Goal: Task Accomplishment & Management: Complete application form

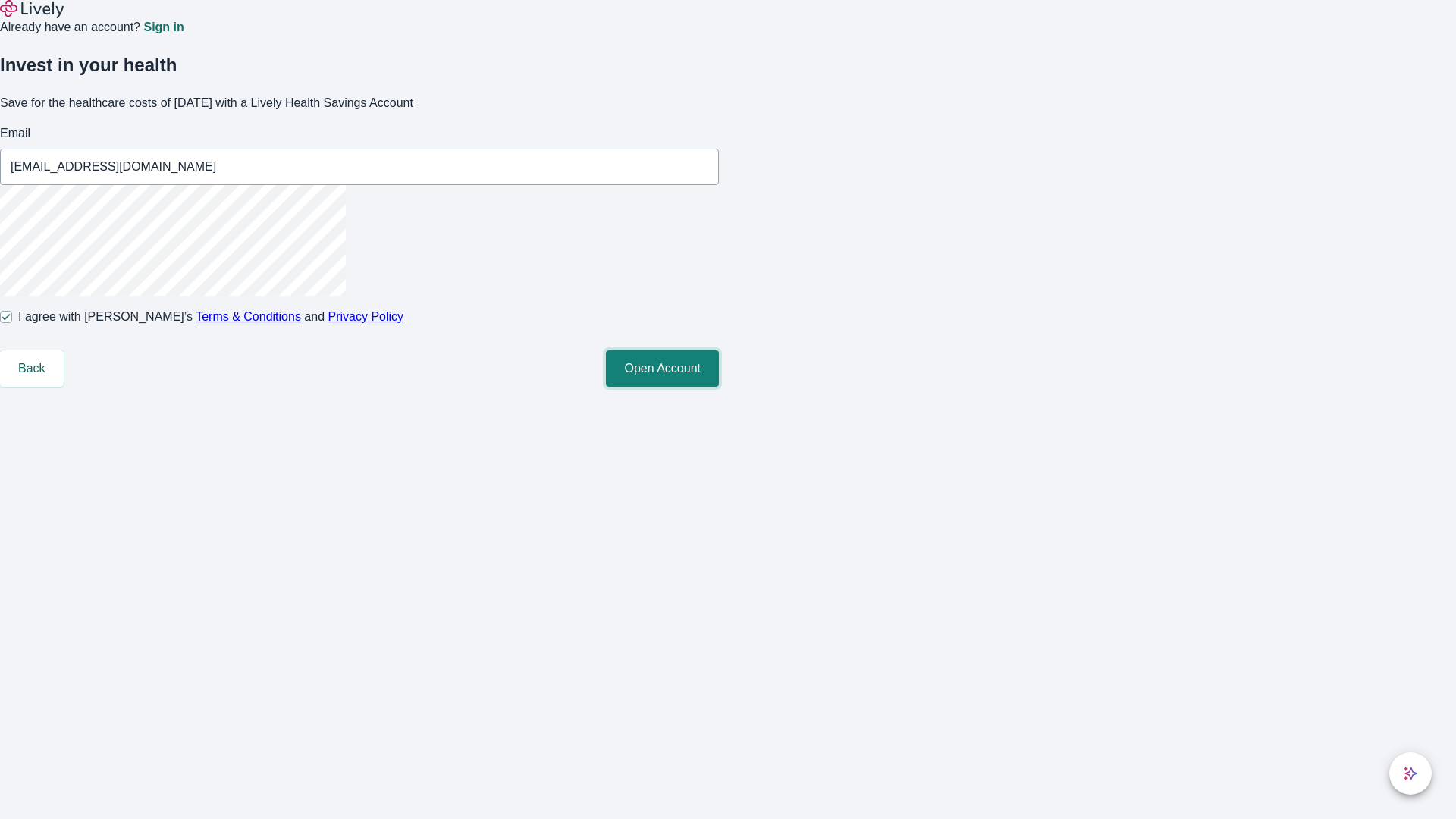
click at [719, 387] on button "Open Account" at bounding box center [663, 369] width 113 height 36
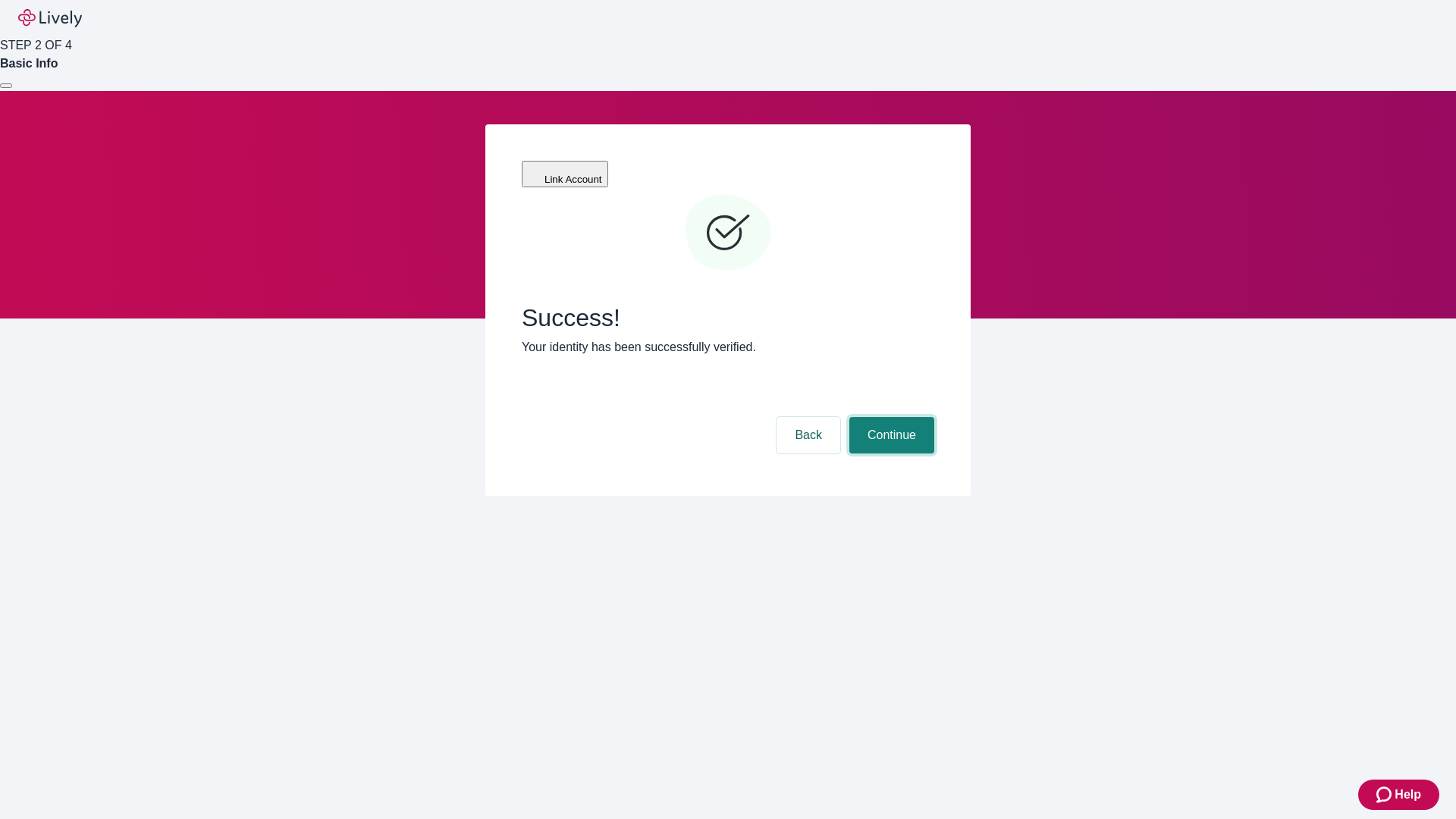
click at [890, 417] on button "Continue" at bounding box center [892, 435] width 85 height 36
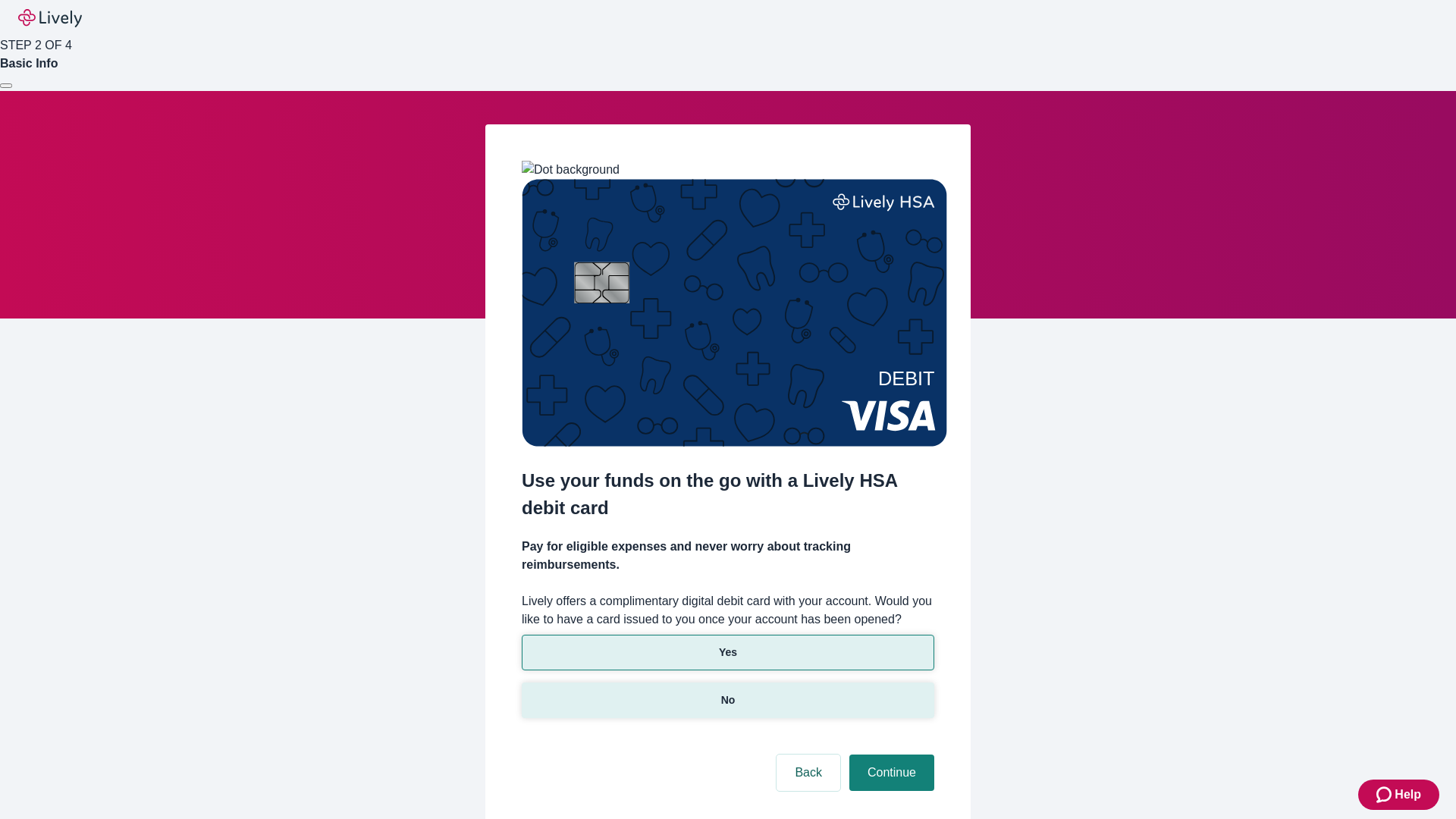
click at [728, 692] on p "No" at bounding box center [728, 700] width 14 height 16
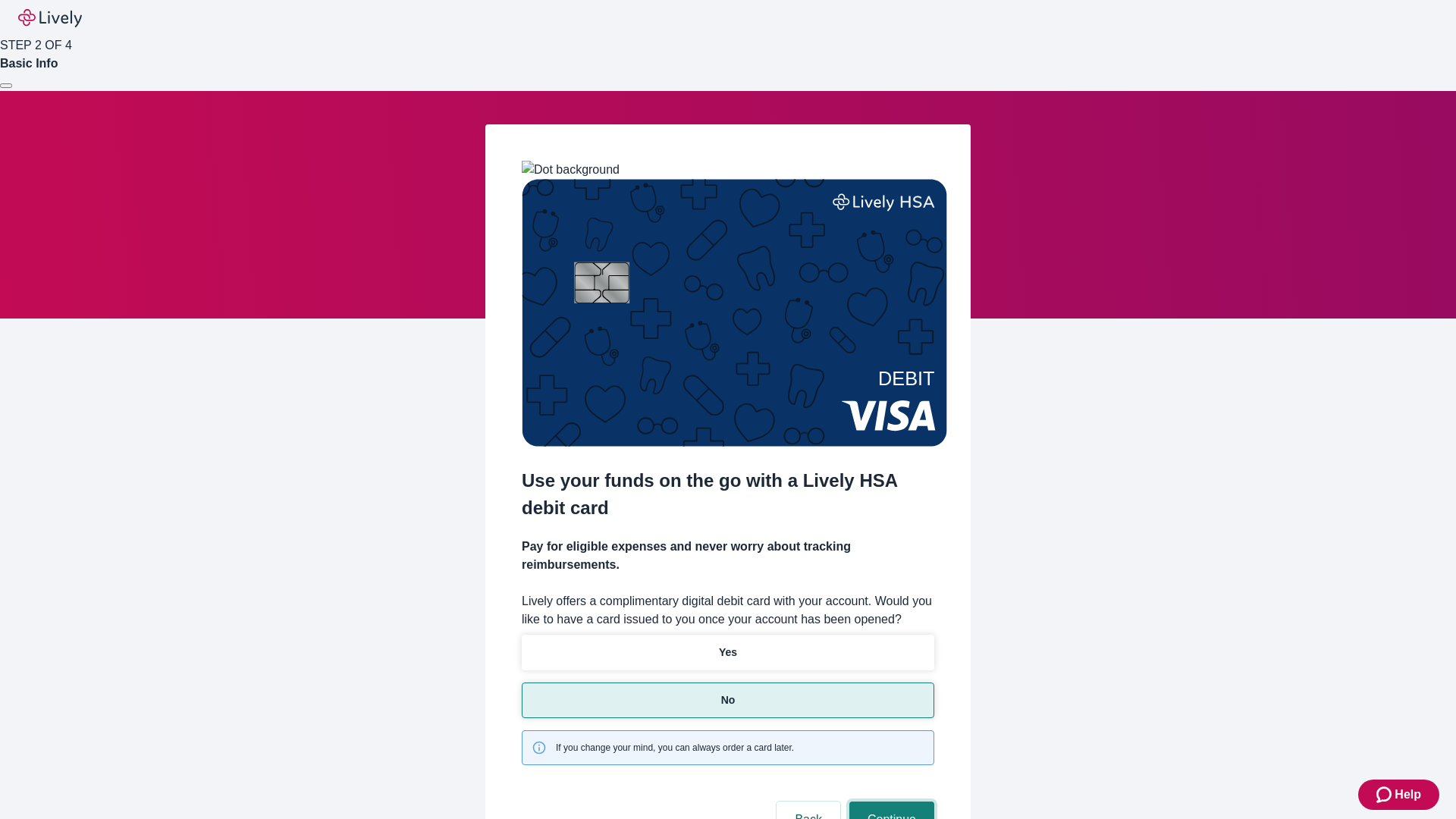
click at [890, 802] on button "Continue" at bounding box center [892, 820] width 85 height 36
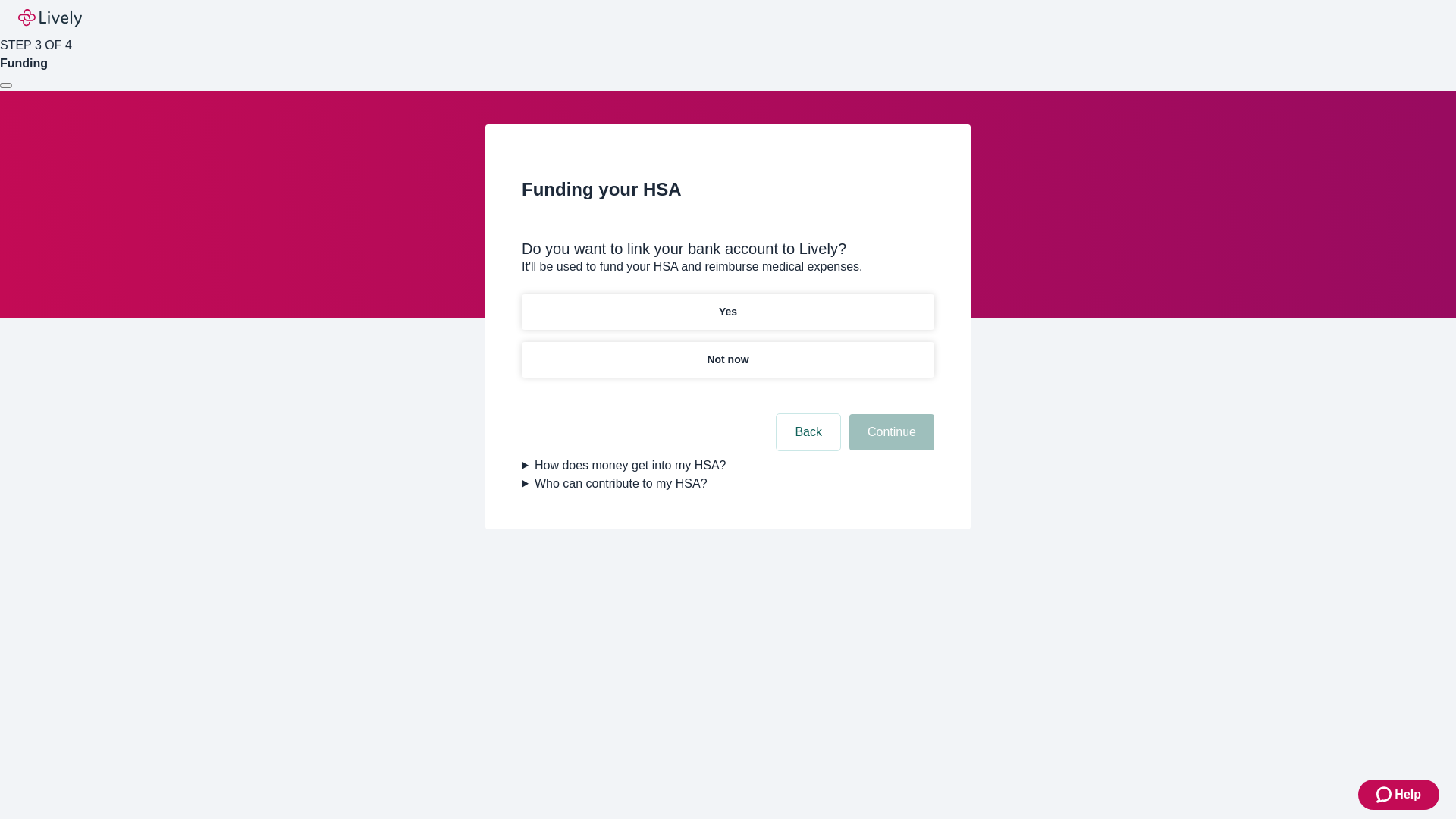
click at [728, 304] on p "Yes" at bounding box center [728, 312] width 18 height 16
click at [890, 414] on button "Continue" at bounding box center [892, 432] width 85 height 36
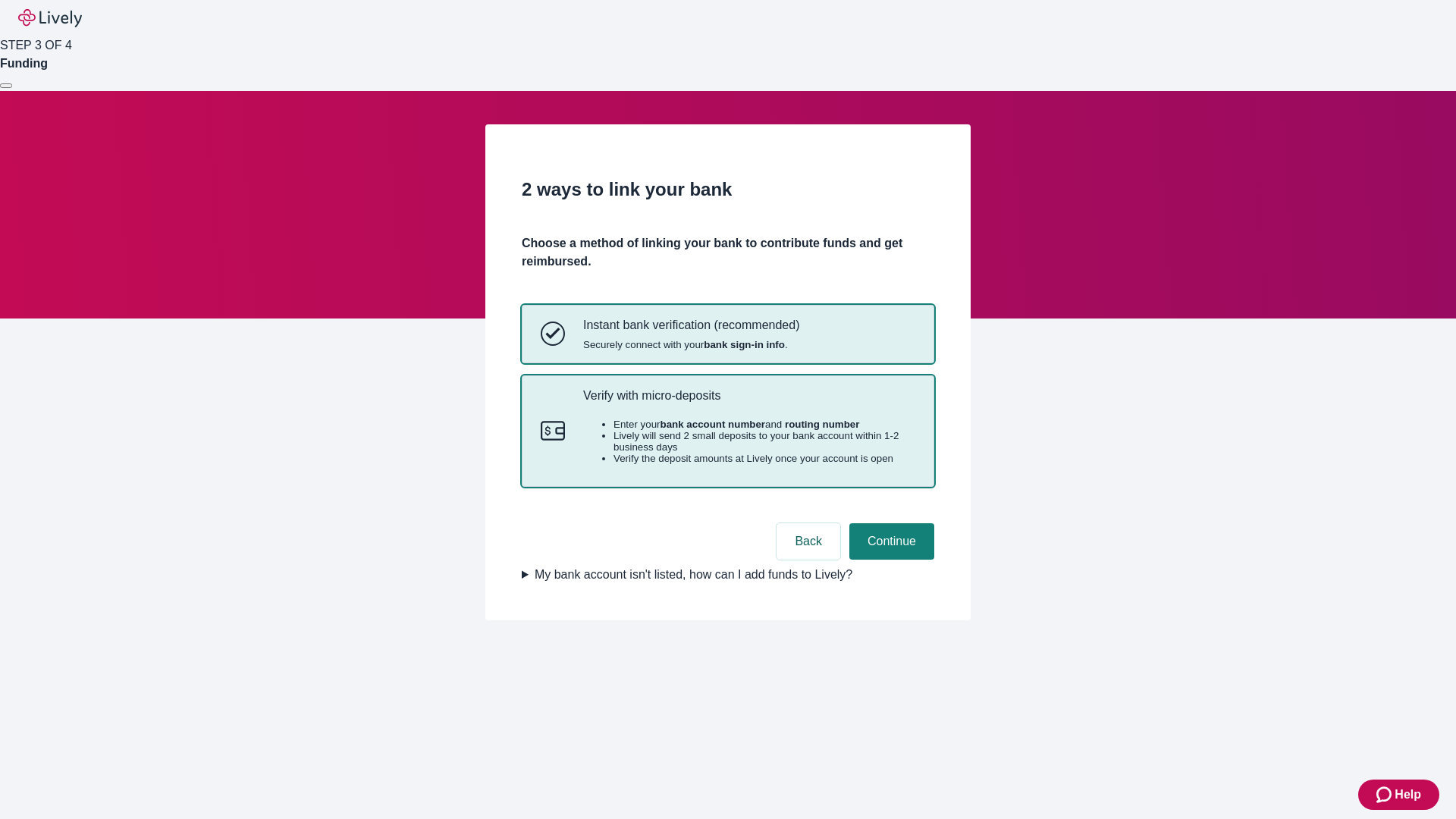
click at [749, 402] on p "Verify with micro-deposits" at bounding box center [750, 395] width 332 height 14
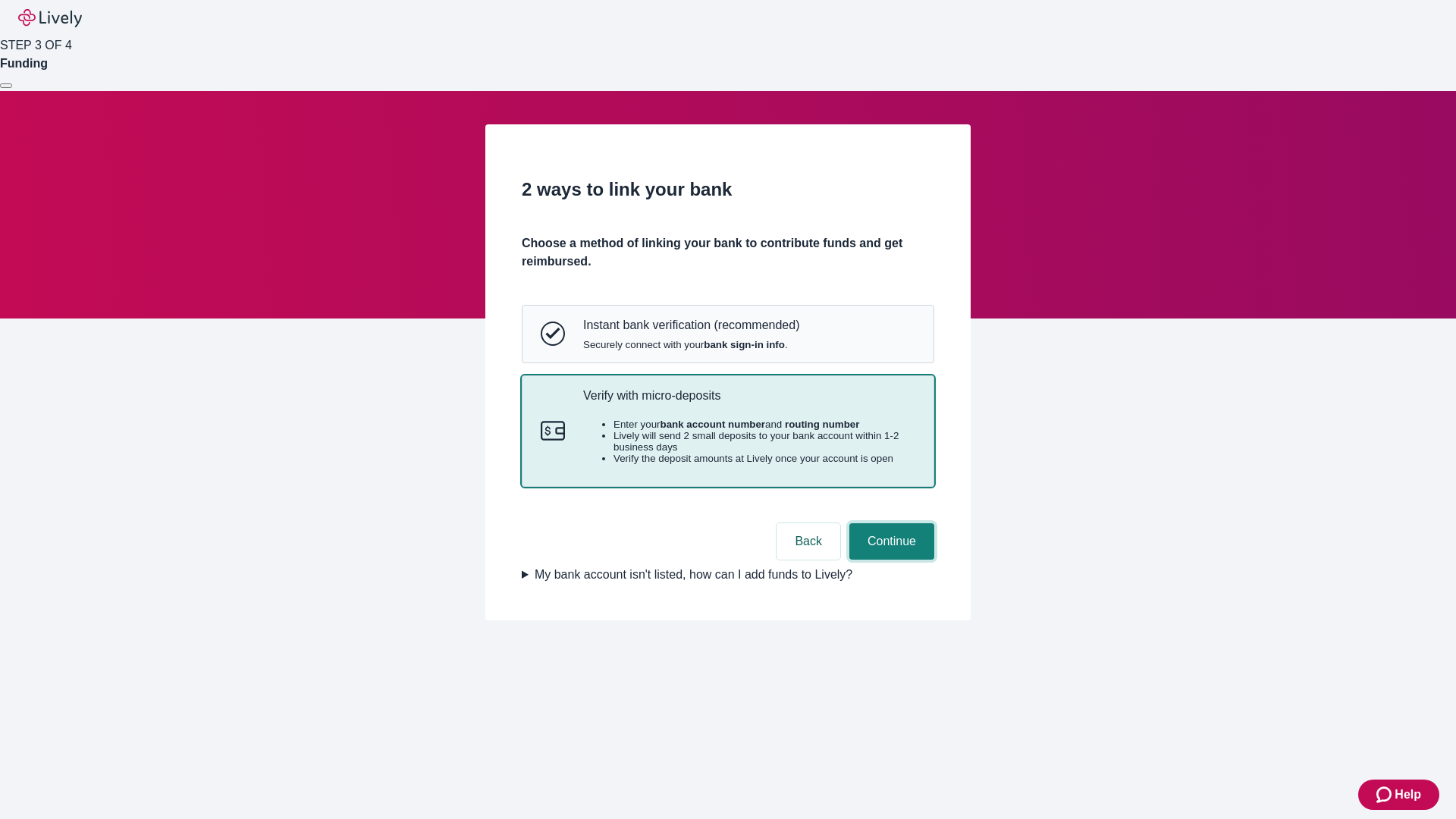
click at [890, 560] on button "Continue" at bounding box center [892, 542] width 85 height 36
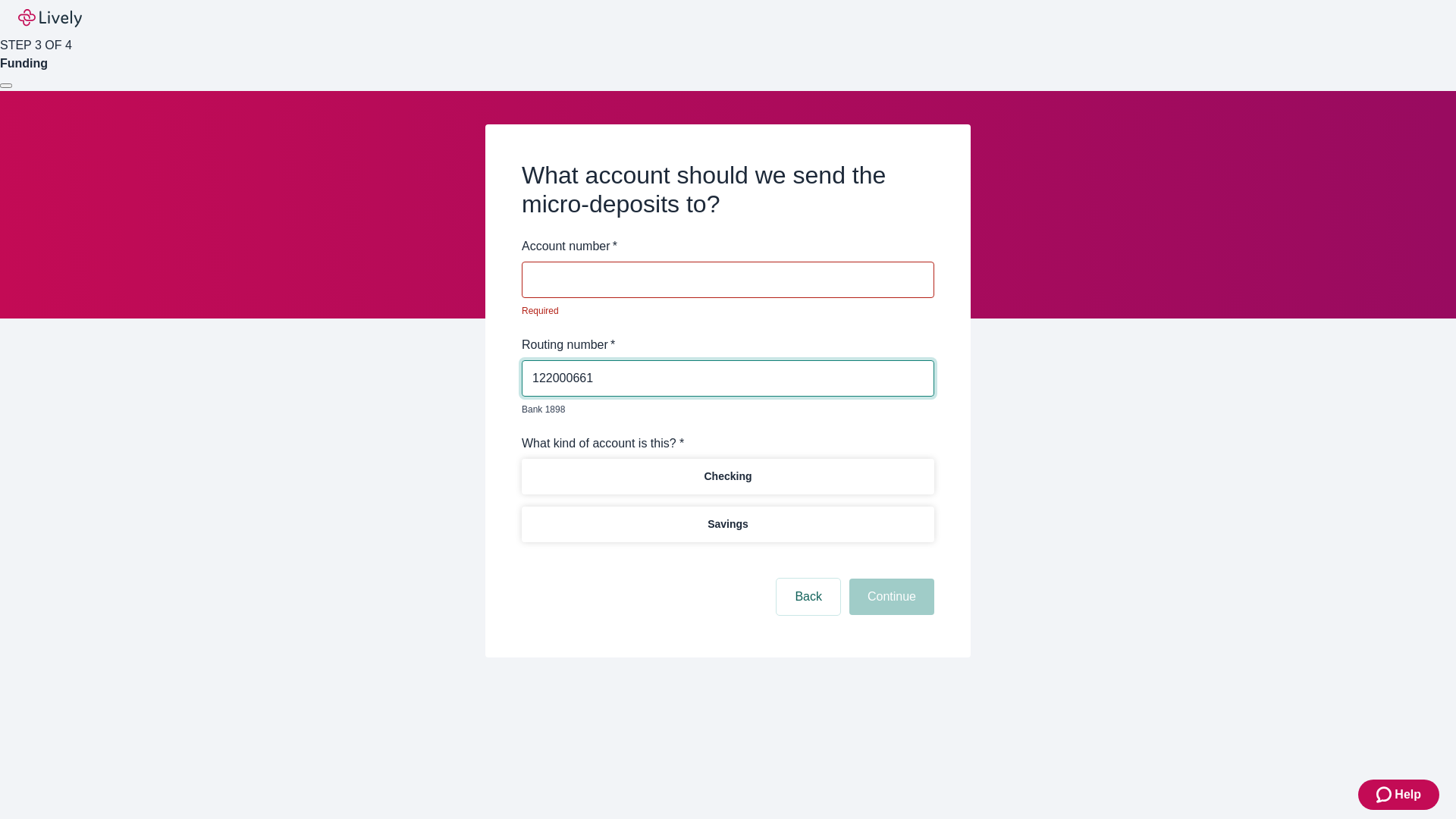
type input "122000661"
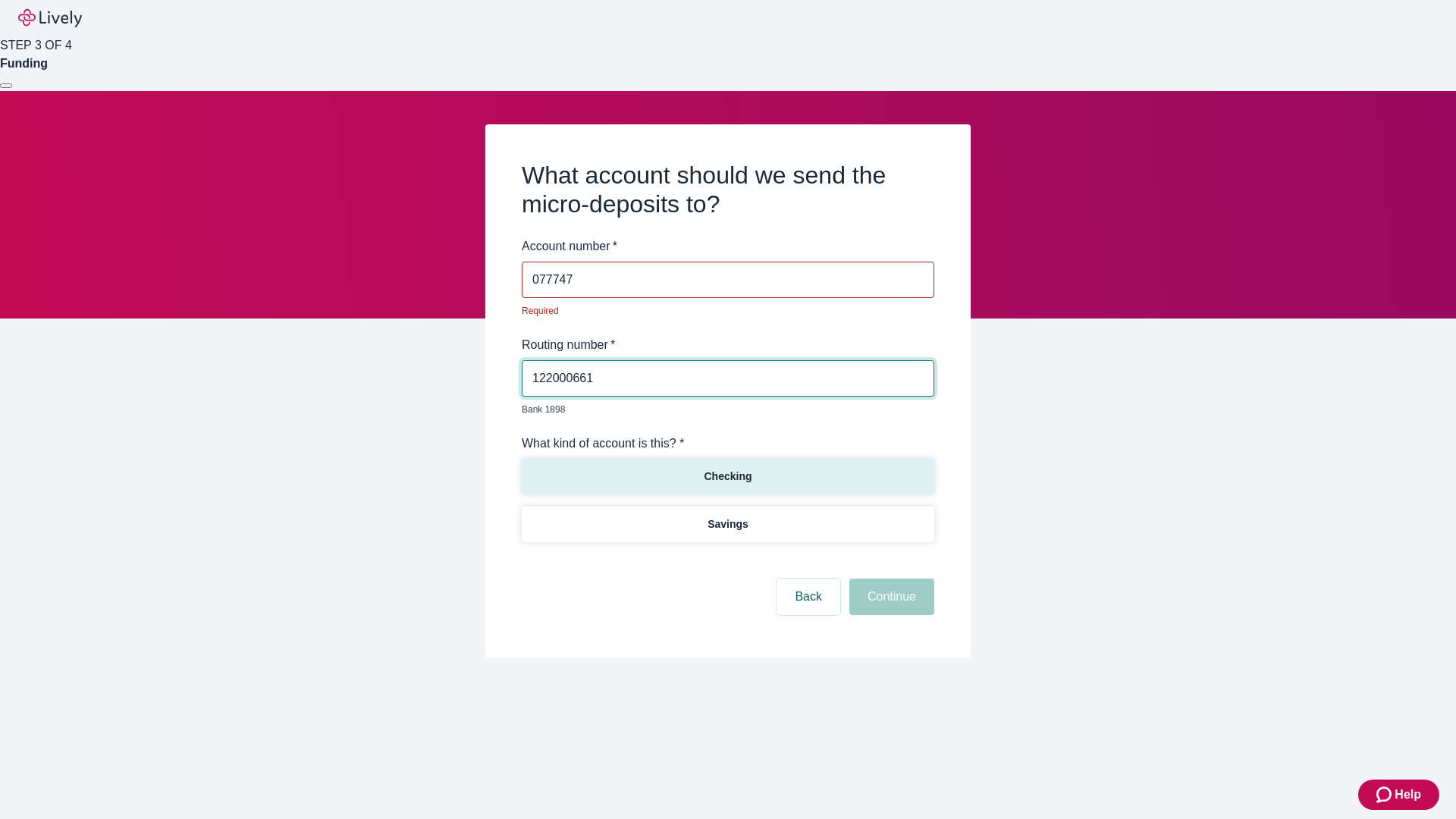
type input "077747"
click at [728, 469] on p "Checking" at bounding box center [728, 476] width 48 height 16
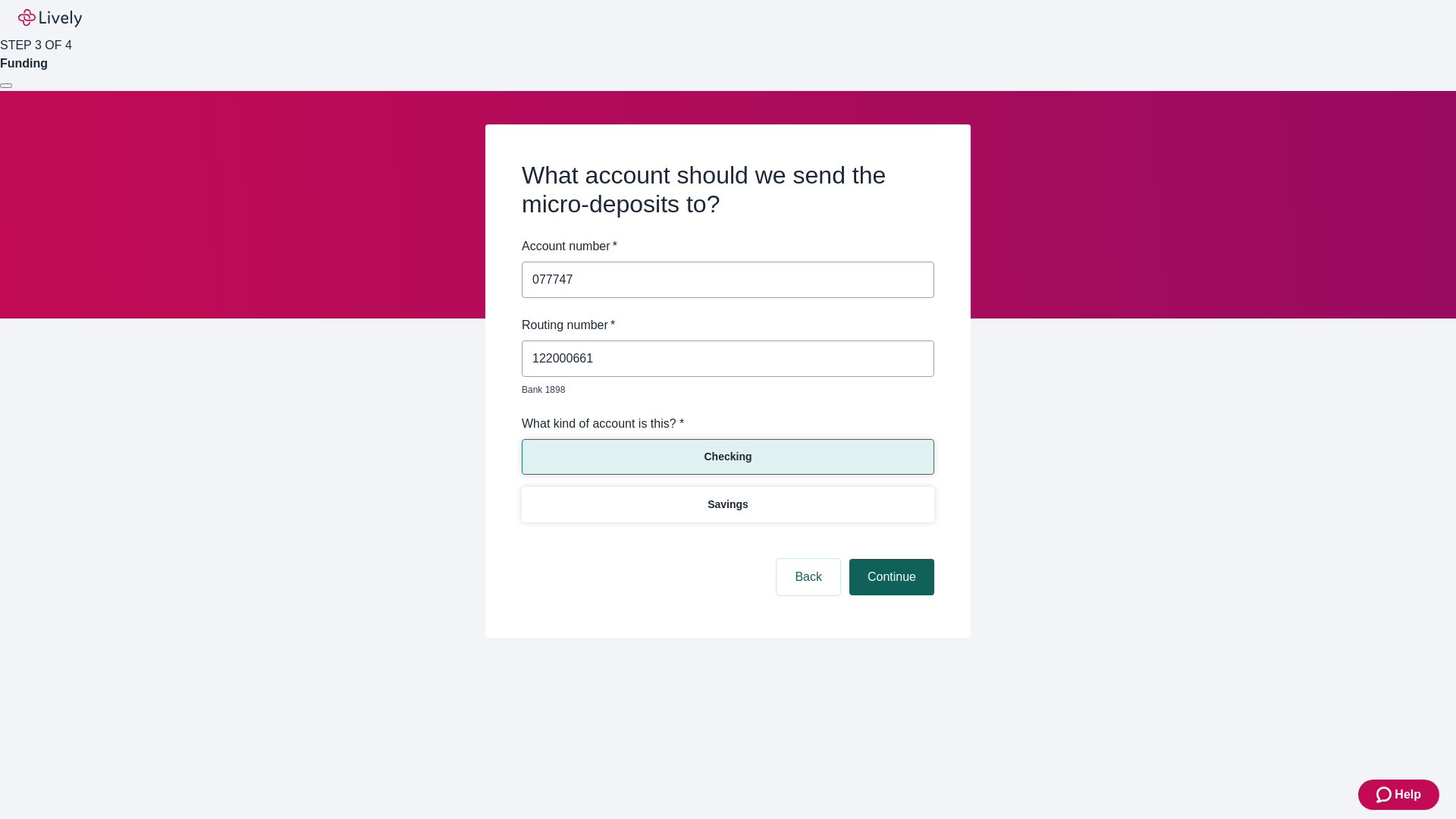
click at [890, 560] on button "Continue" at bounding box center [892, 577] width 85 height 36
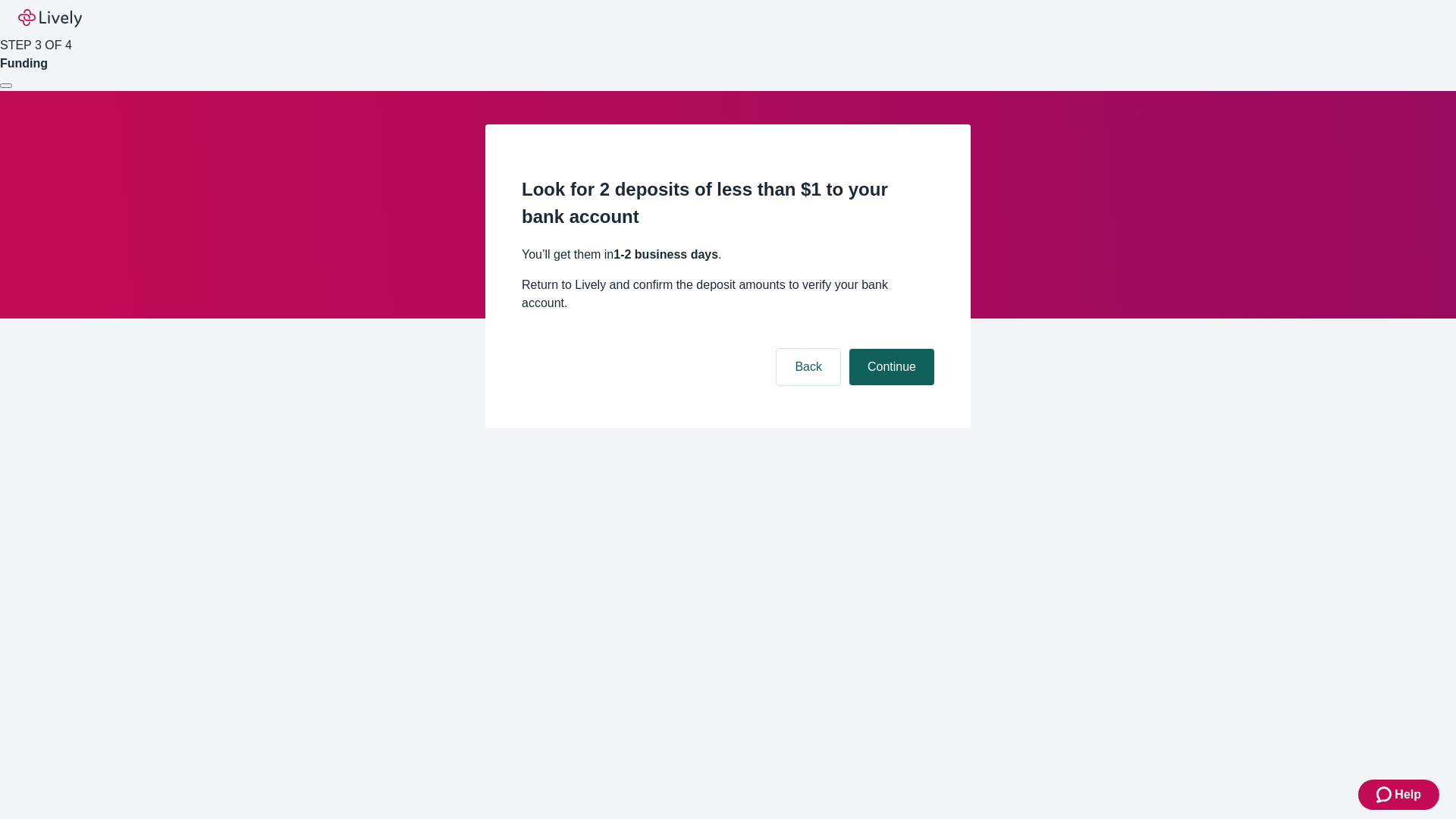
click at [890, 349] on button "Continue" at bounding box center [892, 367] width 85 height 36
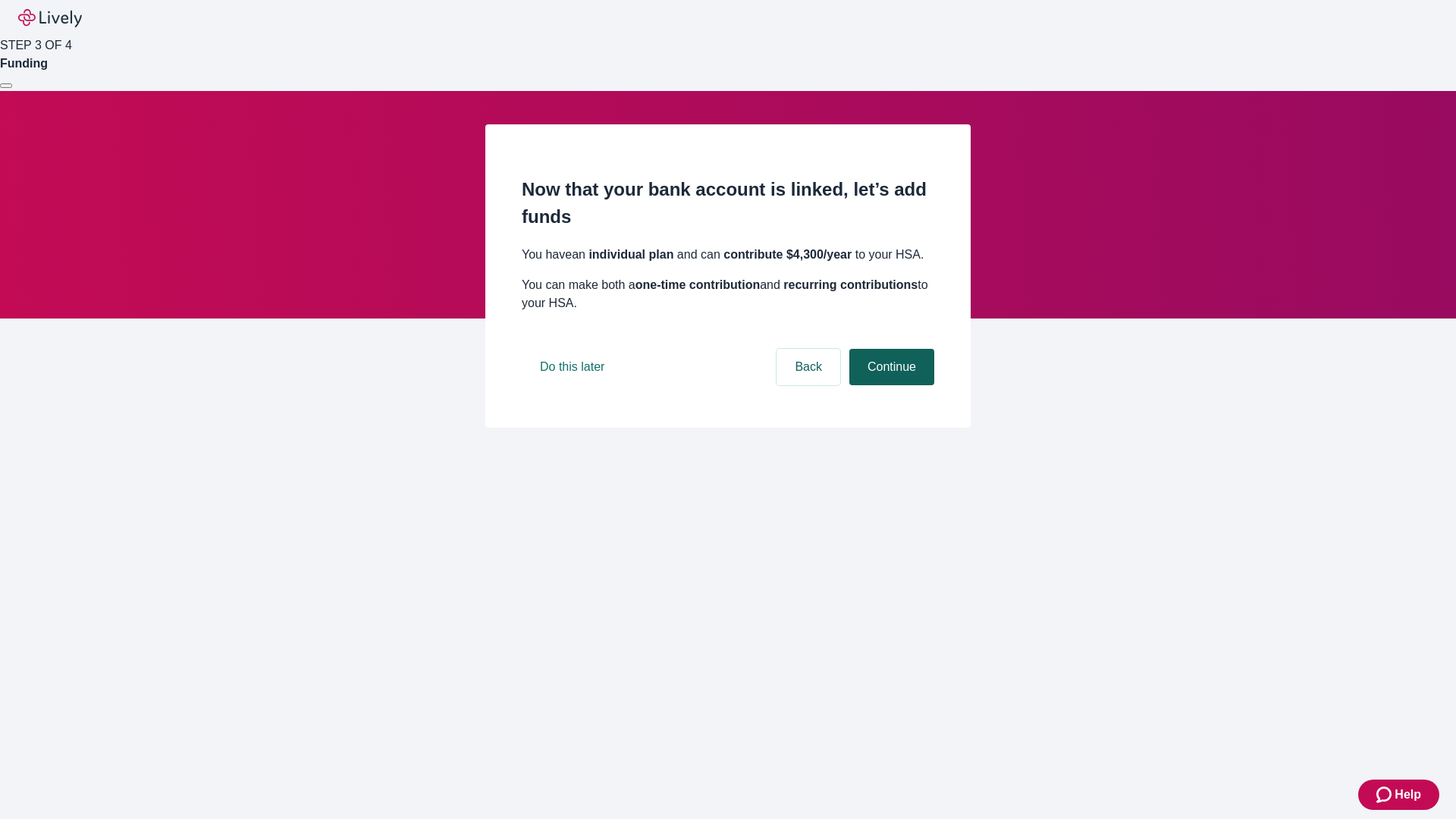
click at [890, 385] on button "Continue" at bounding box center [892, 367] width 85 height 36
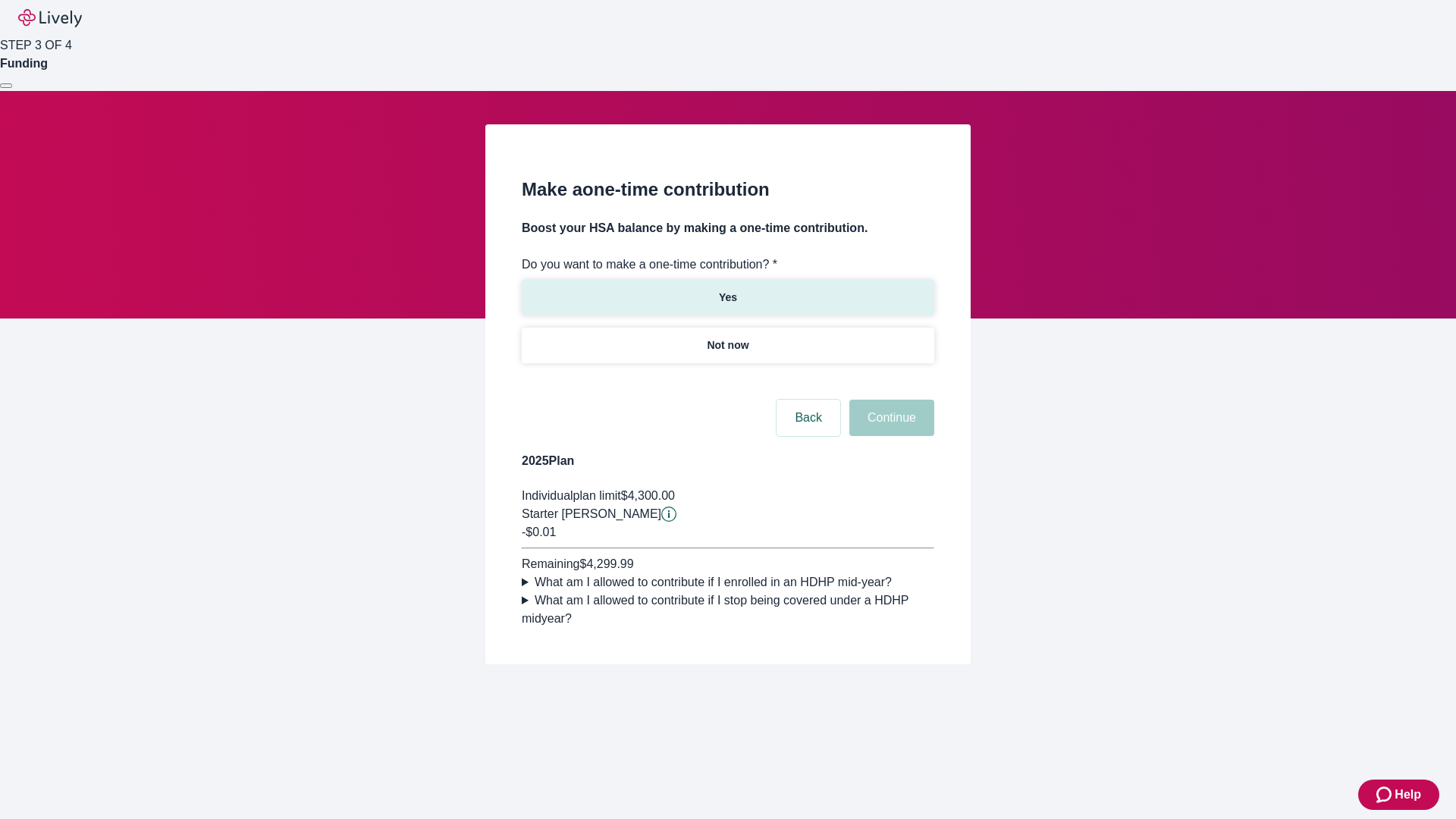
click at [728, 290] on p "Yes" at bounding box center [728, 298] width 18 height 16
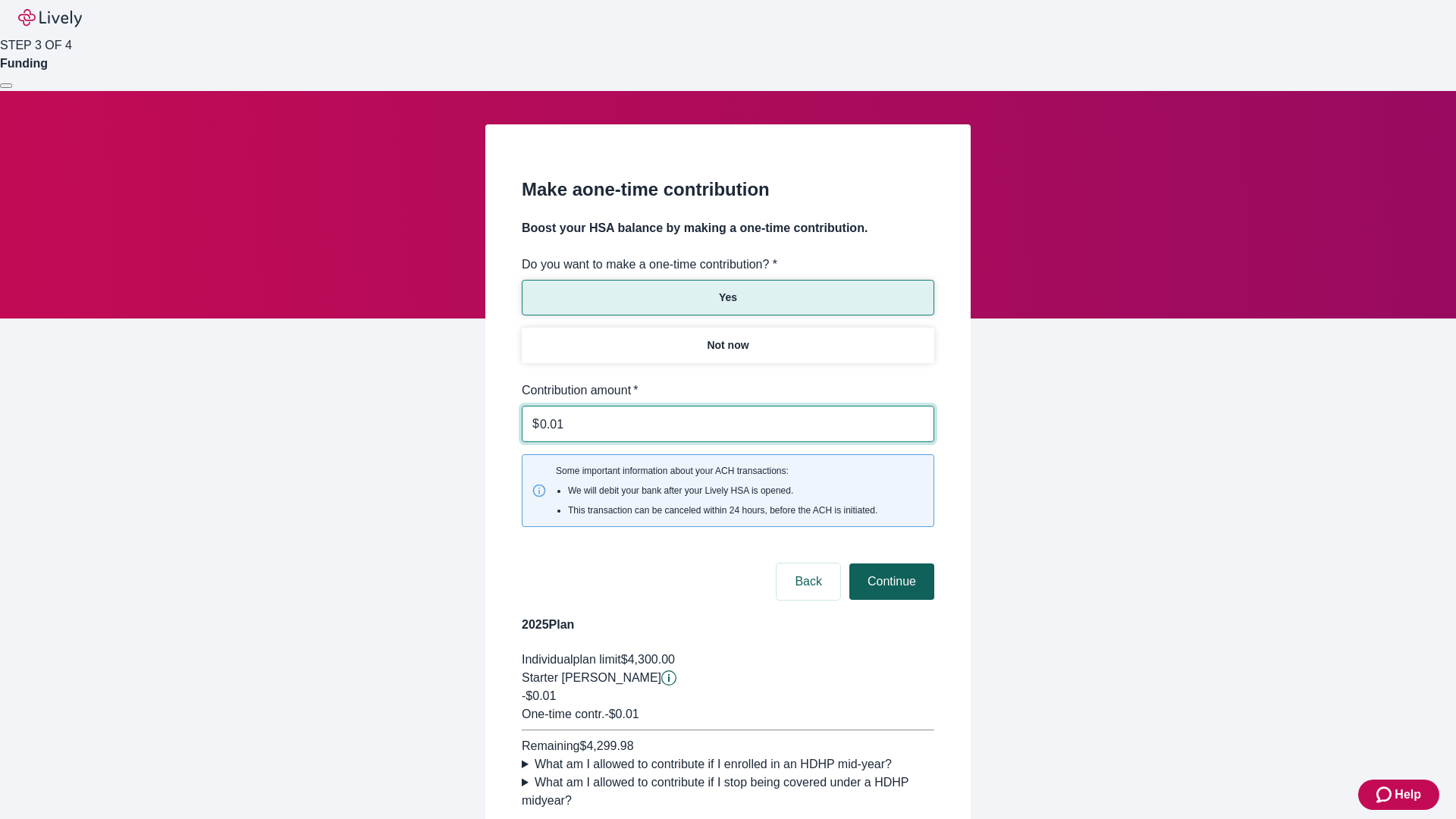
type input "0.01"
click at [890, 564] on button "Continue" at bounding box center [892, 582] width 85 height 36
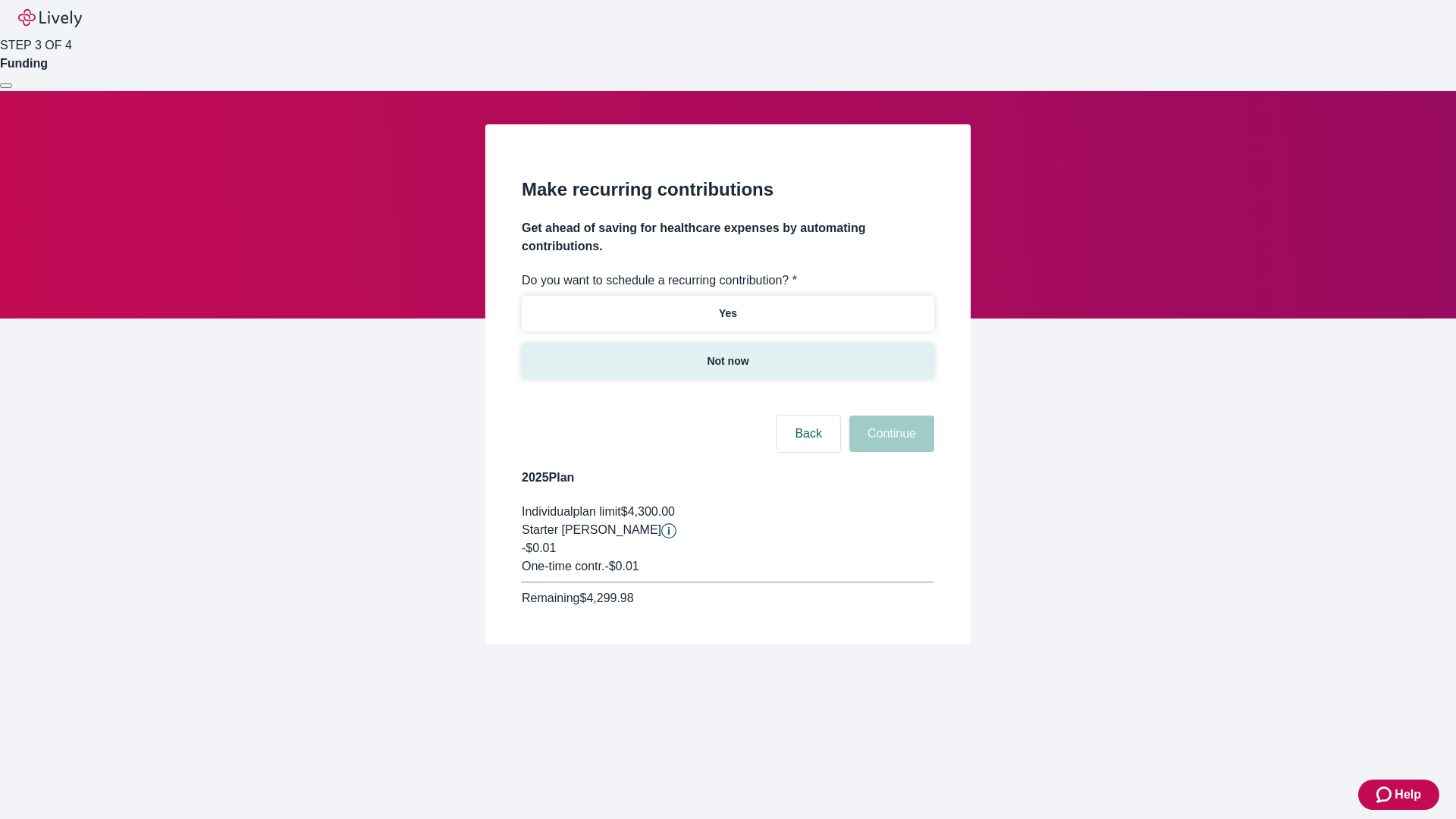
click at [728, 354] on p "Not now" at bounding box center [728, 361] width 42 height 16
click at [890, 416] on button "Continue" at bounding box center [892, 434] width 85 height 36
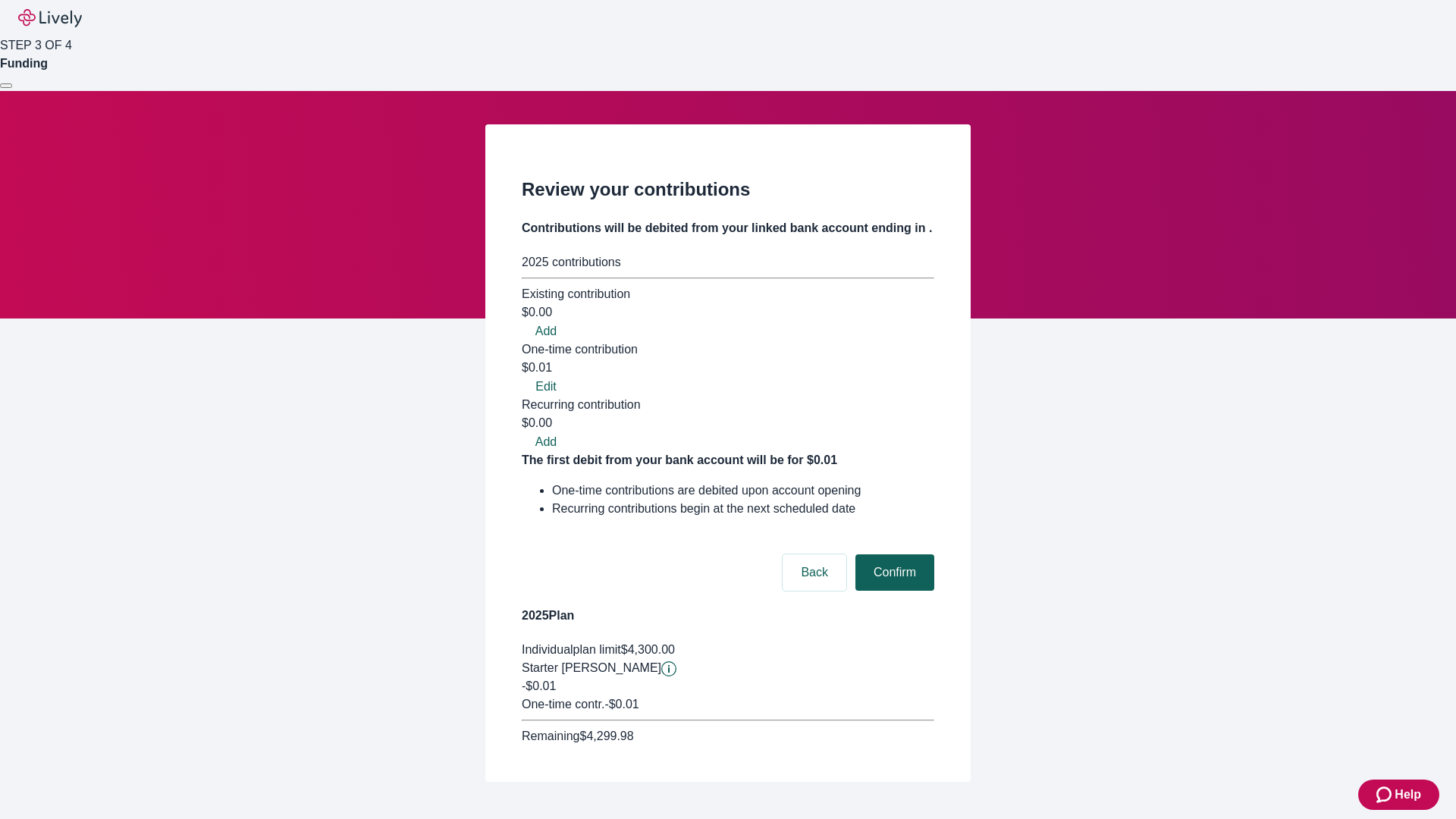
click at [893, 554] on button "Confirm" at bounding box center [895, 573] width 79 height 36
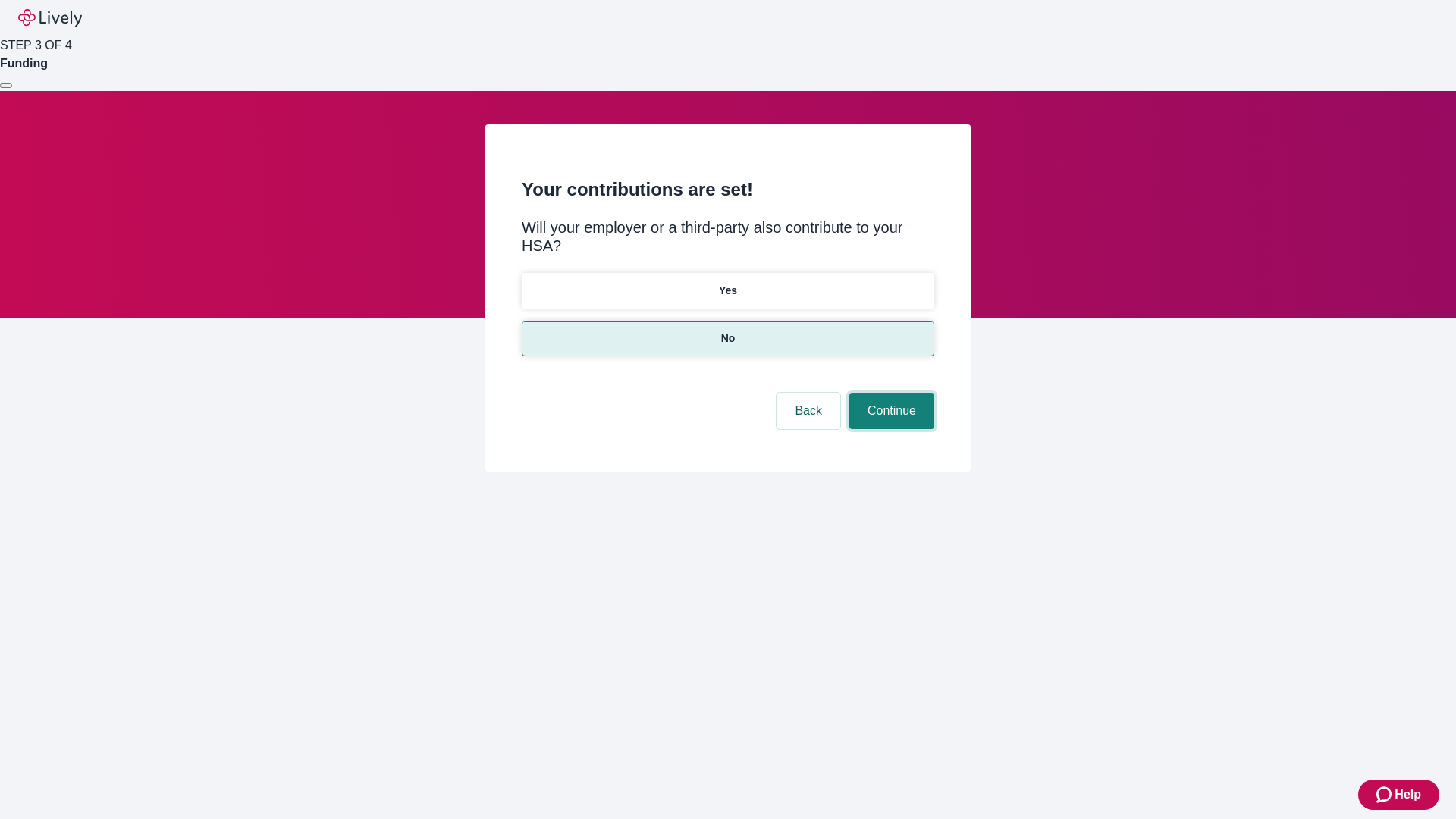
click at [890, 393] on button "Continue" at bounding box center [892, 411] width 85 height 36
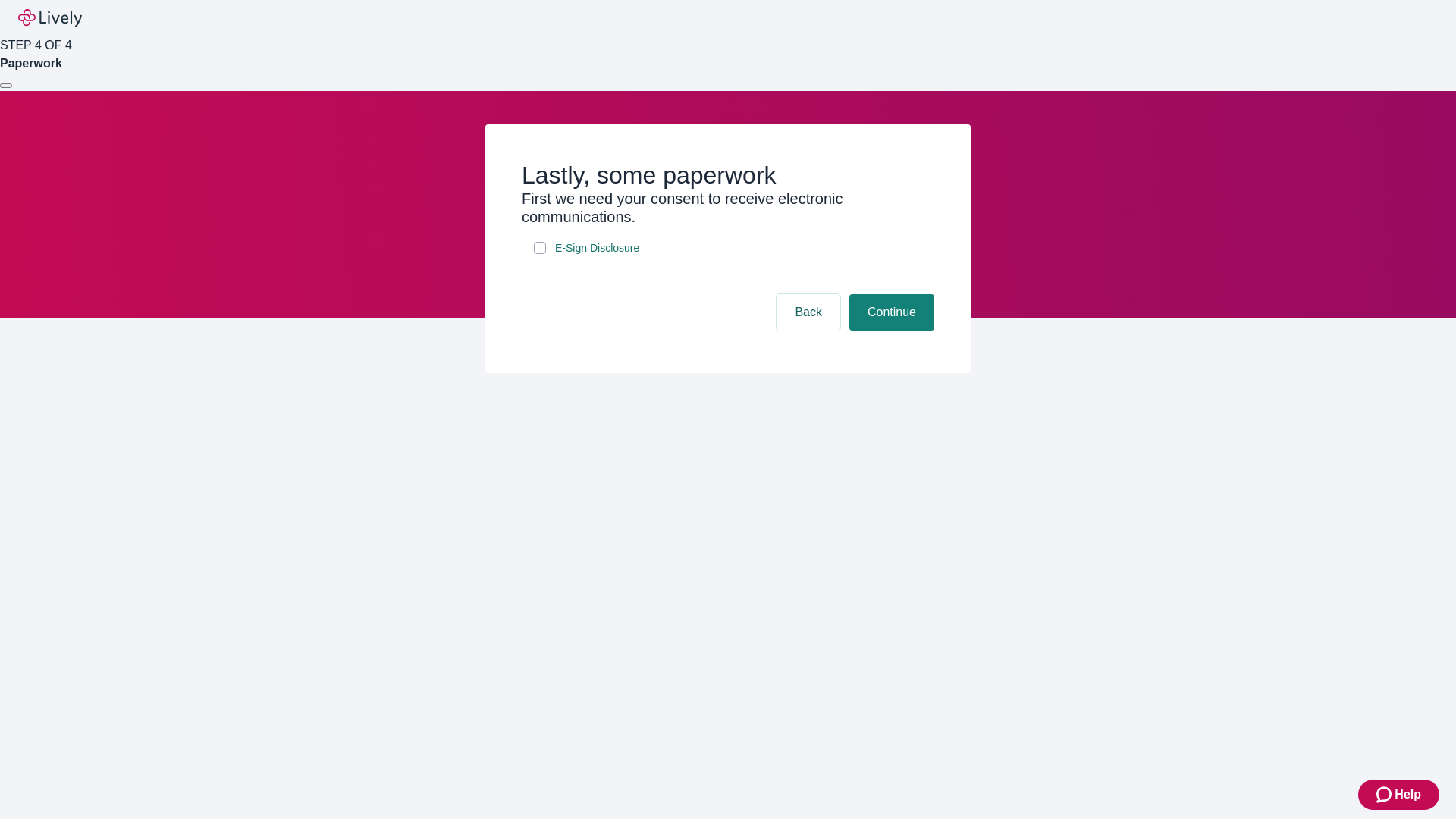
click at [540, 254] on input "E-Sign Disclosure" at bounding box center [539, 247] width 12 height 12
checkbox input "true"
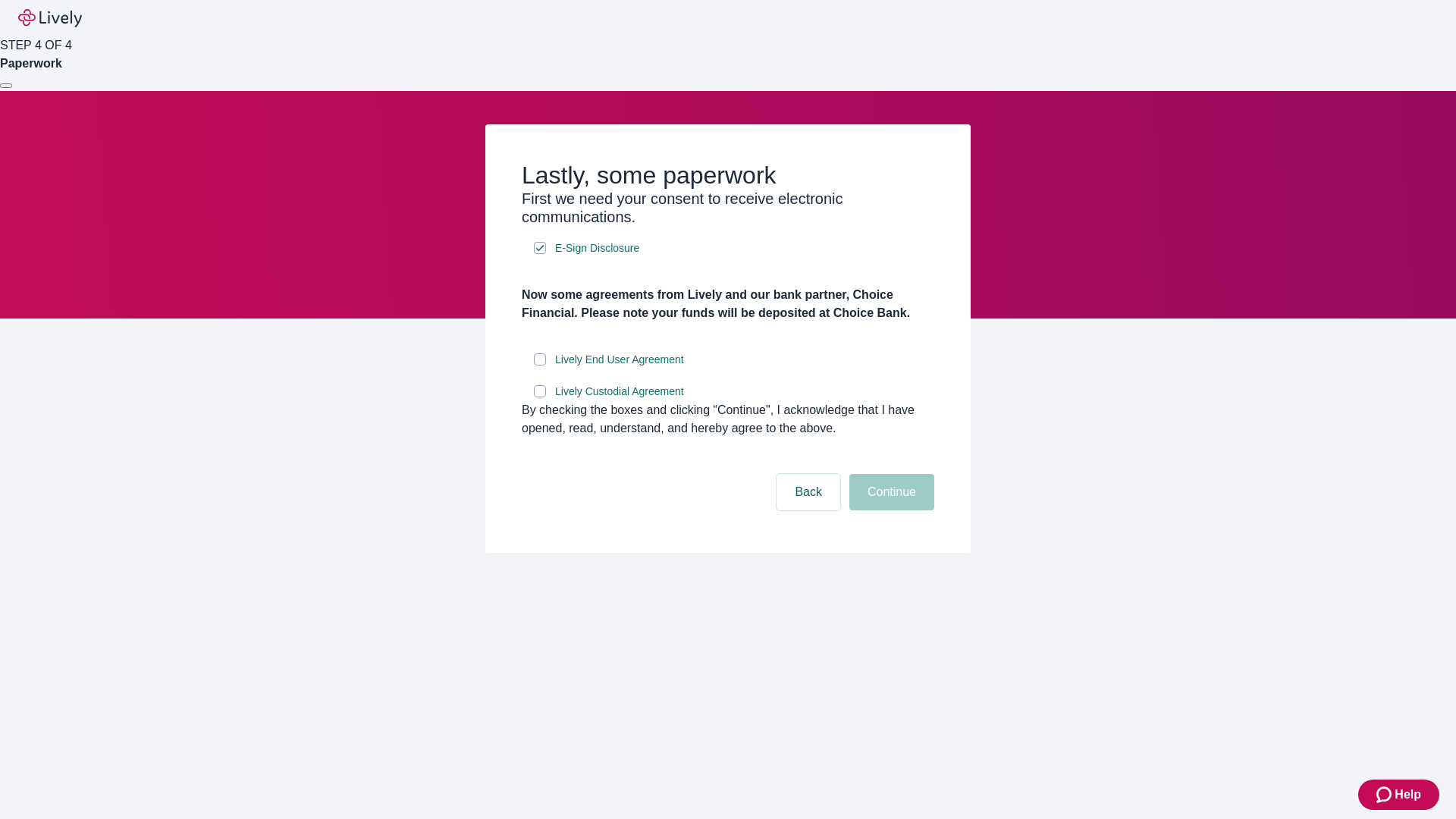
click at [540, 365] on input "Lively End User Agreement" at bounding box center [539, 359] width 12 height 12
checkbox input "true"
click at [540, 398] on input "Lively Custodial Agreement" at bounding box center [539, 391] width 12 height 12
checkbox input "true"
click at [890, 510] on button "Continue" at bounding box center [892, 492] width 85 height 36
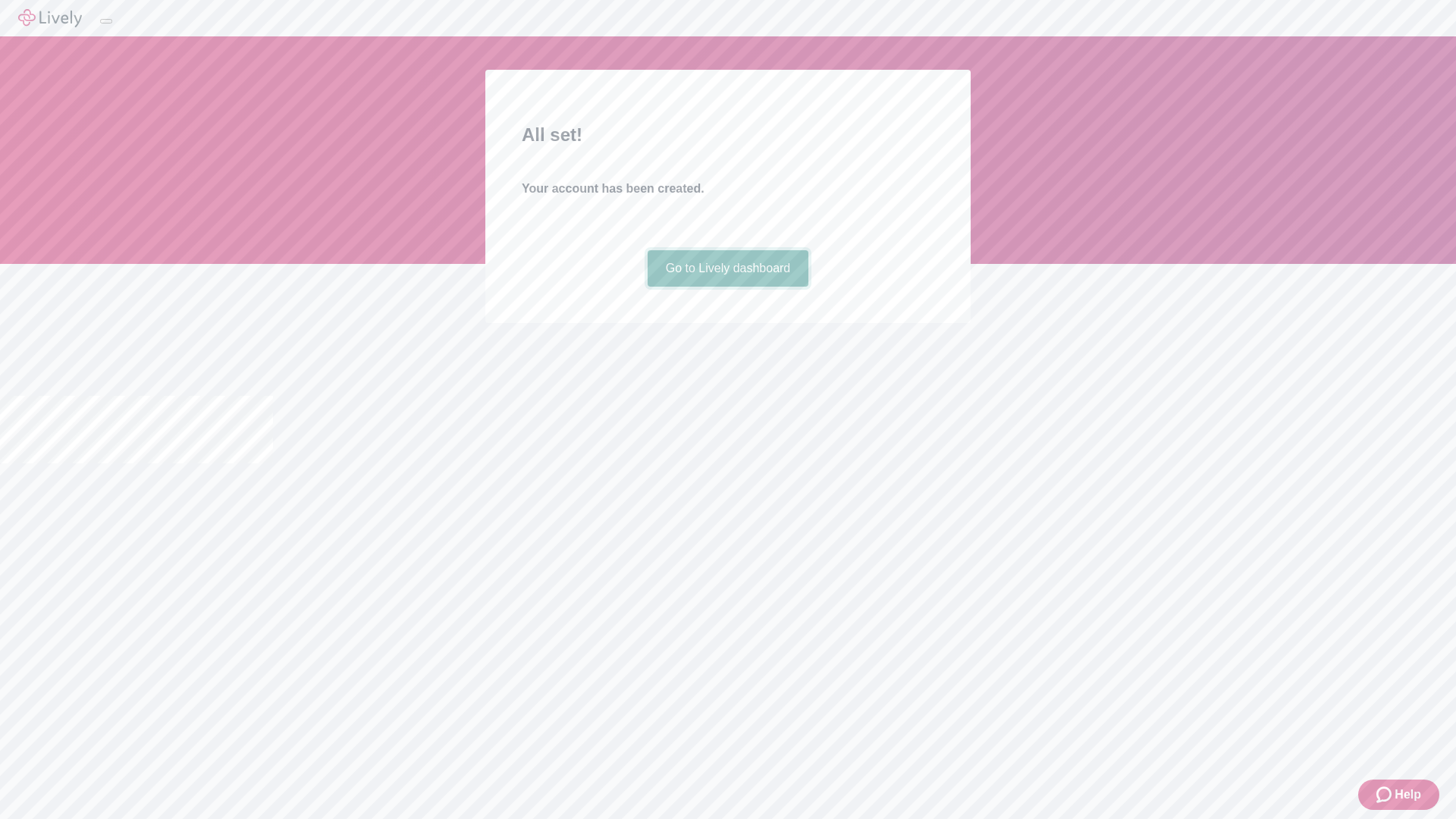
click at [728, 287] on link "Go to Lively dashboard" at bounding box center [728, 269] width 161 height 36
